Goal: Transaction & Acquisition: Purchase product/service

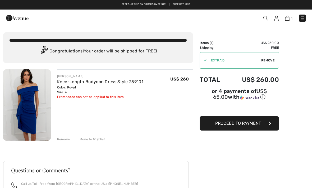
click at [244, 126] on span "Proceed to Payment" at bounding box center [239, 123] width 46 height 5
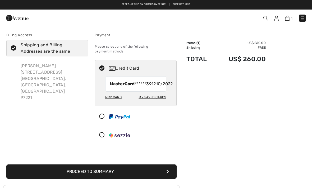
click at [147, 173] on button "Proceed to Summary" at bounding box center [91, 171] width 170 height 14
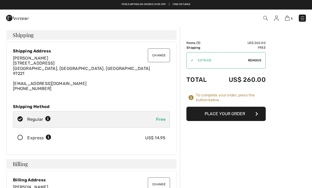
click at [160, 59] on button "Change" at bounding box center [159, 55] width 22 height 14
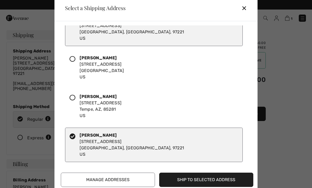
scroll to position [57, 0]
click at [185, 141] on div "Janice Vala 4400 SW Hillside Drive Portland, OR, 97221 US" at bounding box center [154, 145] width 178 height 34
click at [216, 179] on button "Ship to Selected Address" at bounding box center [206, 180] width 94 height 14
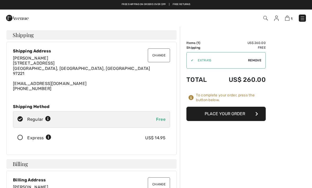
click at [165, 54] on button "Change" at bounding box center [159, 55] width 22 height 14
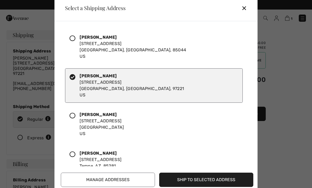
scroll to position [0, 0]
click at [214, 183] on button "Ship to Selected Address" at bounding box center [206, 180] width 94 height 14
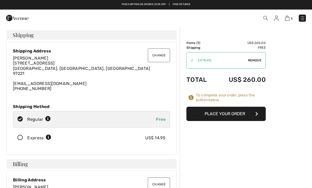
click at [159, 53] on button "Change" at bounding box center [159, 55] width 22 height 14
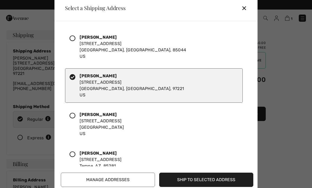
click at [75, 40] on icon at bounding box center [73, 38] width 6 height 6
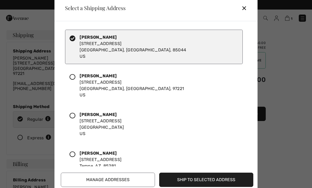
click at [70, 77] on icon at bounding box center [73, 77] width 6 height 6
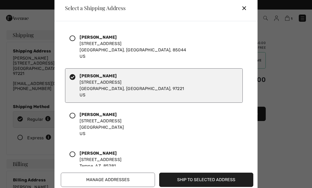
click at [182, 175] on button "Ship to Selected Address" at bounding box center [206, 180] width 94 height 14
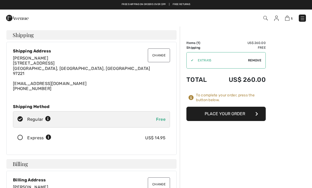
click at [30, 65] on span "4400 SW Hillside Drive Portland, OR, US 97221" at bounding box center [81, 68] width 137 height 15
click at [154, 55] on button "Change" at bounding box center [159, 55] width 22 height 14
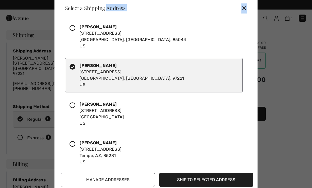
scroll to position [10, 0]
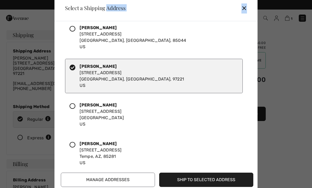
click at [71, 65] on icon at bounding box center [73, 68] width 6 height 6
click at [68, 67] on div "Janice Vala 4400 Sw Hillside Drive Portland, OR, 97221 US" at bounding box center [154, 76] width 178 height 34
click at [76, 69] on div at bounding box center [75, 75] width 10 height 25
click at [71, 66] on icon at bounding box center [73, 68] width 6 height 6
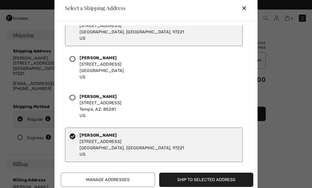
scroll to position [57, 0]
click at [68, 135] on div "Janice Vala 4400 SW Hillside Drive Portland, OR, 97221 US" at bounding box center [154, 145] width 178 height 34
click at [68, 138] on div "Janice Vala 4400 SW Hillside Drive Portland, OR, 97221 US" at bounding box center [154, 145] width 178 height 34
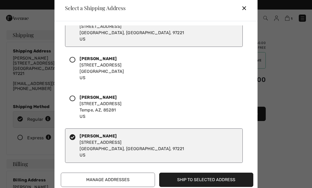
scroll to position [55, 0]
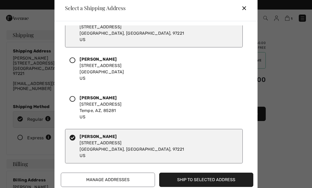
click at [200, 179] on button "Ship to Selected Address" at bounding box center [206, 180] width 94 height 14
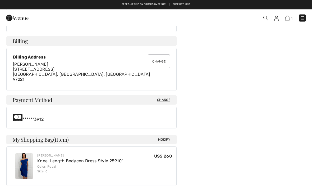
scroll to position [122, 0]
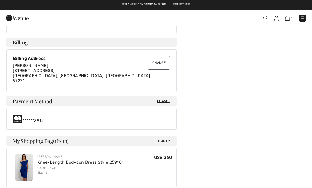
click at [162, 63] on button "Change" at bounding box center [159, 63] width 22 height 14
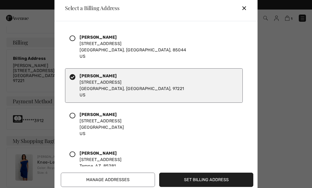
click at [76, 48] on div at bounding box center [75, 46] width 10 height 25
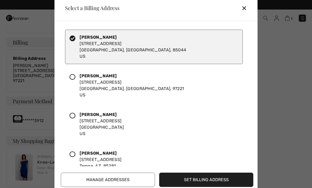
click at [74, 80] on icon at bounding box center [73, 77] width 6 height 6
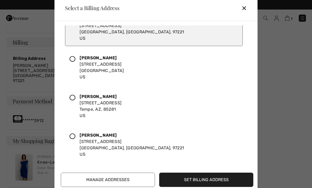
scroll to position [57, 0]
click at [209, 187] on button "Set Billing Address" at bounding box center [206, 180] width 94 height 14
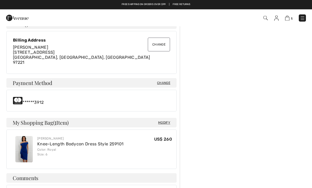
scroll to position [140, 0]
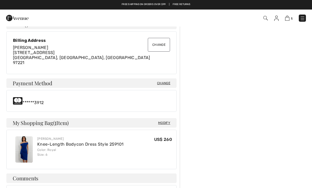
click at [161, 42] on button "Change" at bounding box center [159, 45] width 22 height 14
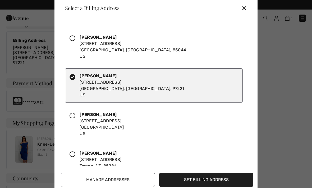
click at [284, 56] on div at bounding box center [156, 94] width 312 height 188
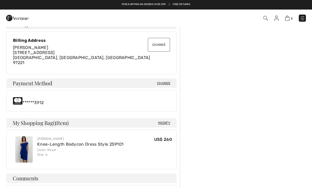
click at [33, 103] on div "******3912" at bounding box center [91, 101] width 157 height 8
click at [167, 84] on span "Change" at bounding box center [163, 83] width 13 height 5
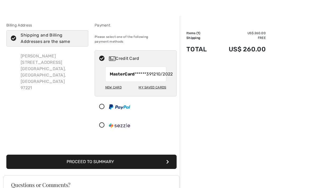
click at [114, 89] on div "New Card" at bounding box center [113, 87] width 16 height 9
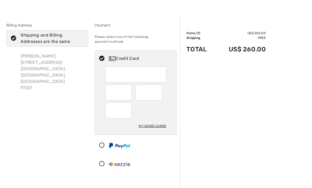
click at [41, 115] on div "Billing Address Shipping and Billing Addresses are the same Janice Vala 4400 Sw…" at bounding box center [47, 99] width 88 height 152
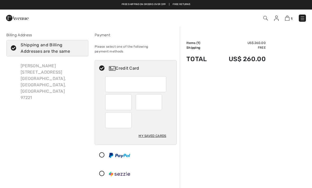
click at [157, 131] on div "My Saved Cards" at bounding box center [153, 135] width 28 height 9
radio input "true"
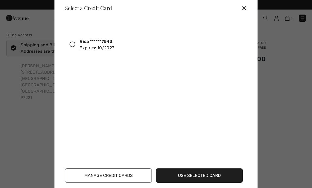
click at [222, 174] on button "Use Selected Card" at bounding box center [199, 175] width 87 height 14
click at [69, 44] on div "Visa ******7543 Expires: 10/2027" at bounding box center [154, 45] width 178 height 22
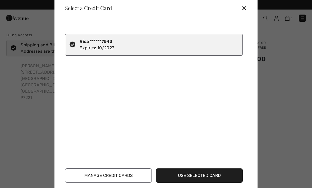
click at [201, 176] on button "Use Selected Card" at bounding box center [199, 175] width 87 height 14
click at [208, 178] on button "Use Selected Card" at bounding box center [199, 175] width 87 height 14
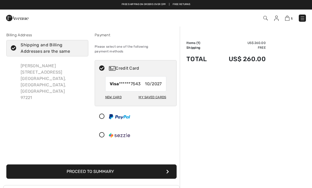
click at [162, 168] on button "Proceed to Summary" at bounding box center [91, 171] width 170 height 14
click at [118, 168] on button "Proceed to Summary" at bounding box center [91, 171] width 170 height 14
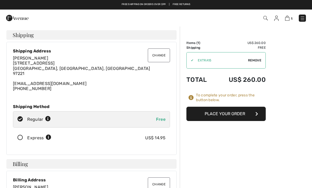
checkbox input "true"
click at [248, 112] on button "Place Your Order" at bounding box center [226, 114] width 79 height 14
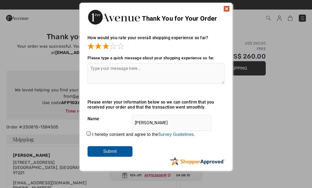
click at [146, 70] on textarea at bounding box center [156, 73] width 137 height 21
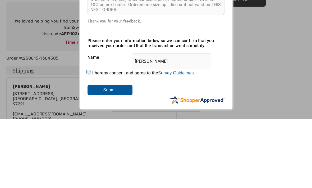
type textarea "Ordered this dress, order canceled, out of stock for size. Offered 10% on next …"
click at [98, 140] on label "I hereby consent and agree to the By submitting a review, you grant permission …" at bounding box center [143, 142] width 103 height 5
click at [91, 140] on input "I hereby consent and agree to the By submitting a review, you grant permission …" at bounding box center [89, 141] width 3 height 3
checkbox input "true"
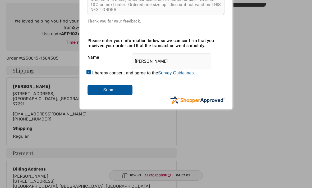
click at [120, 88] on input "Submit" at bounding box center [110, 90] width 45 height 11
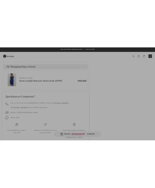
scroll to position [318, 0]
